Goal: Task Accomplishment & Management: Use online tool/utility

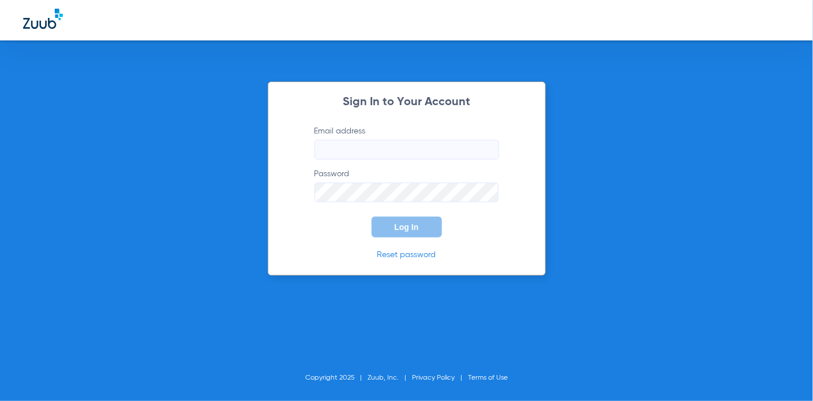
type input "[EMAIL_ADDRESS][DOMAIN_NAME]"
click at [410, 229] on span "Log In" at bounding box center [407, 226] width 24 height 9
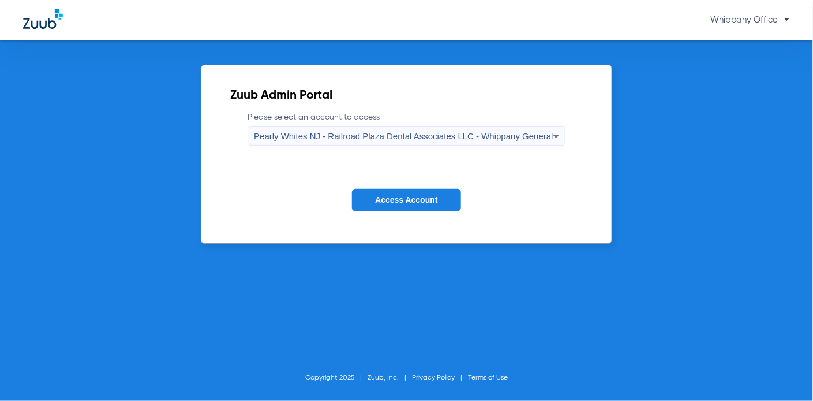
click at [498, 139] on span "Pearly Whites NJ - Railroad Plaza Dental Associates LLC - Whippany General" at bounding box center [404, 136] width 300 height 10
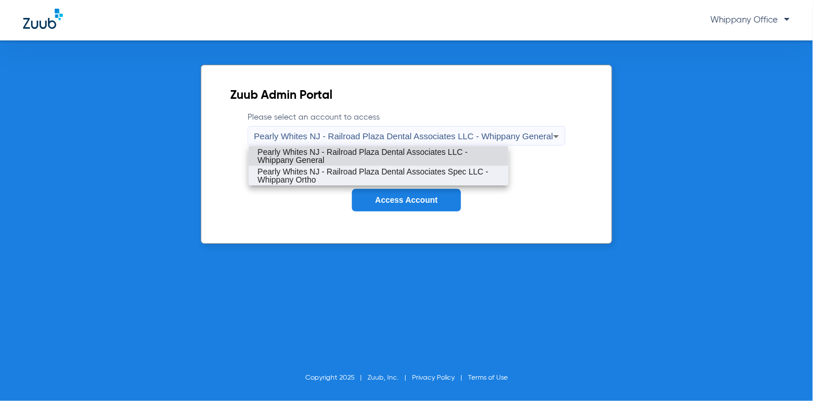
click at [472, 167] on span "Pearly Whites NJ - Railroad Plaza Dental Associates Spec LLC - Whippany Ortho" at bounding box center [378, 175] width 241 height 16
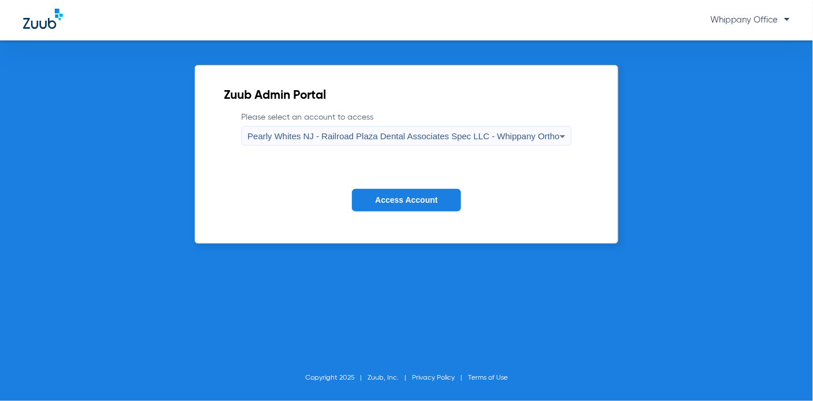
click at [413, 201] on span "Access Account" at bounding box center [406, 199] width 62 height 9
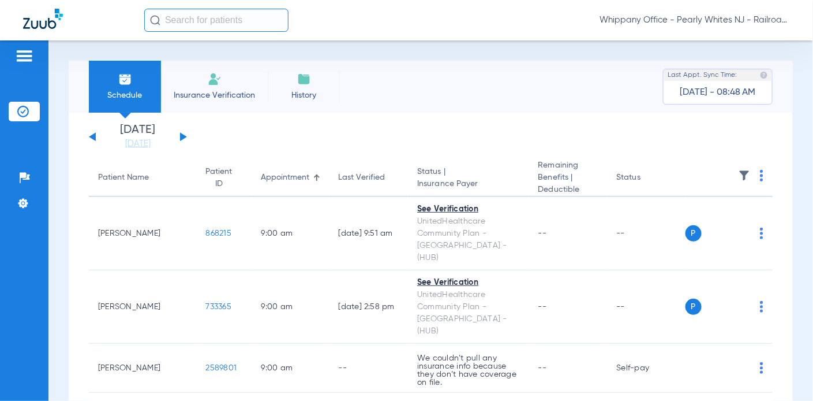
click at [752, 22] on span "Whippany Office - Pearly Whites NJ - Railroad Plaza Dental Associates Spec LLC …" at bounding box center [695, 20] width 190 height 12
click at [734, 58] on button "Log out" at bounding box center [746, 64] width 83 height 23
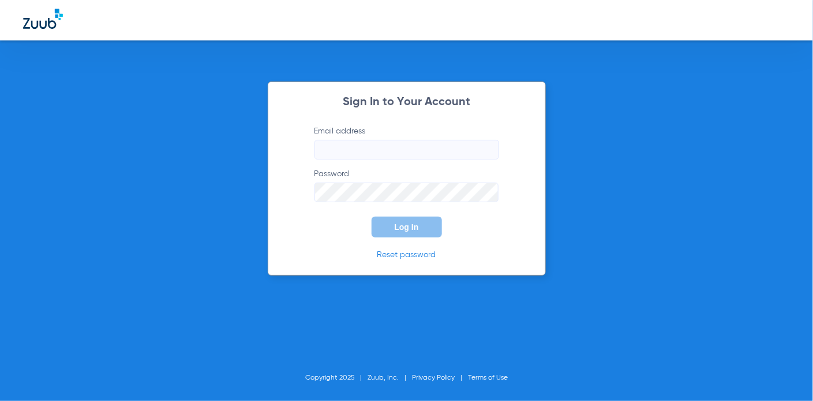
type input "[EMAIL_ADDRESS][DOMAIN_NAME]"
click at [425, 218] on button "Log In" at bounding box center [407, 226] width 70 height 21
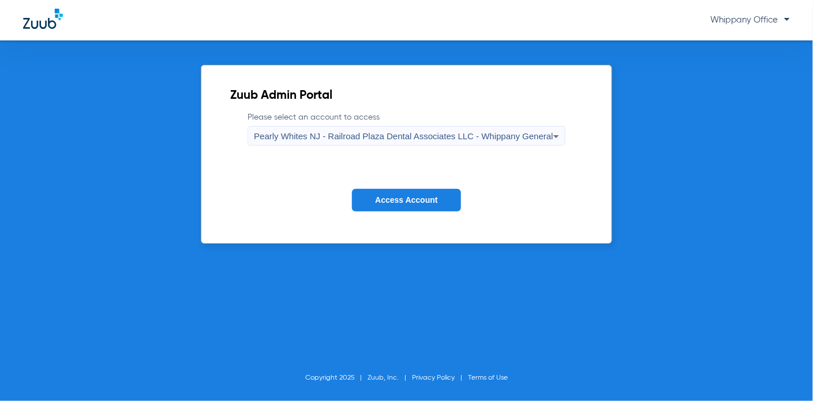
click at [413, 201] on span "Access Account" at bounding box center [406, 199] width 62 height 9
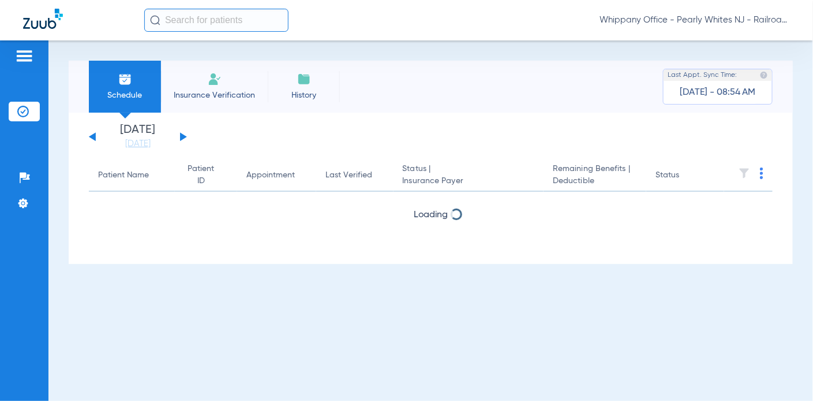
click at [182, 136] on button at bounding box center [183, 136] width 7 height 9
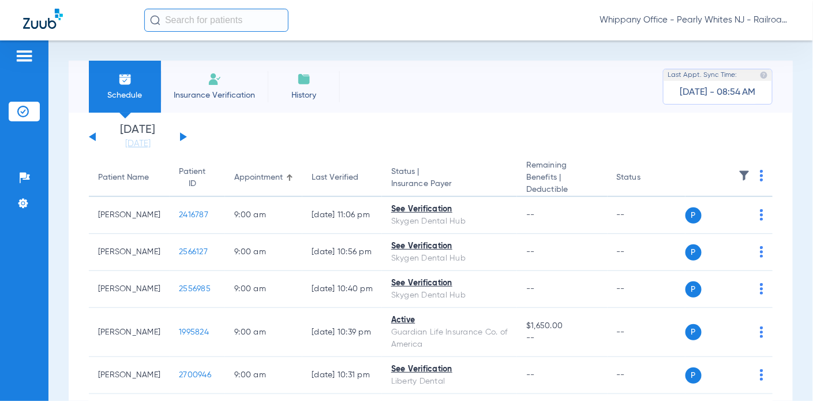
click at [760, 179] on img at bounding box center [761, 176] width 3 height 12
click at [720, 218] on span "Verify All" at bounding box center [708, 222] width 72 height 8
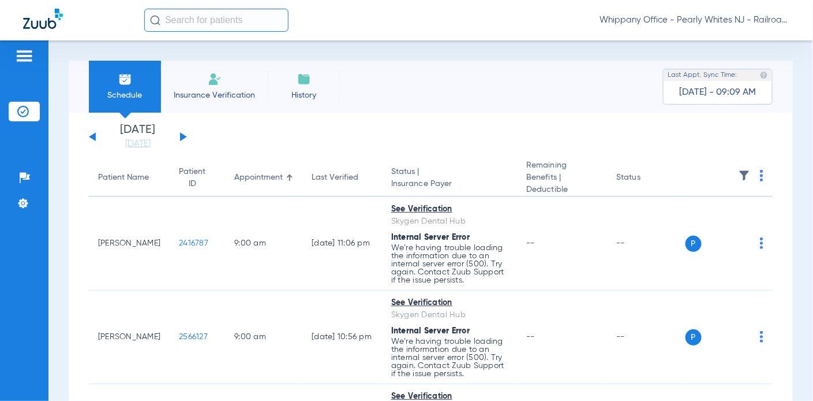
click at [760, 172] on img at bounding box center [761, 176] width 3 height 12
click at [708, 215] on button "Verify All" at bounding box center [708, 221] width 91 height 23
